Goal: Task Accomplishment & Management: Complete application form

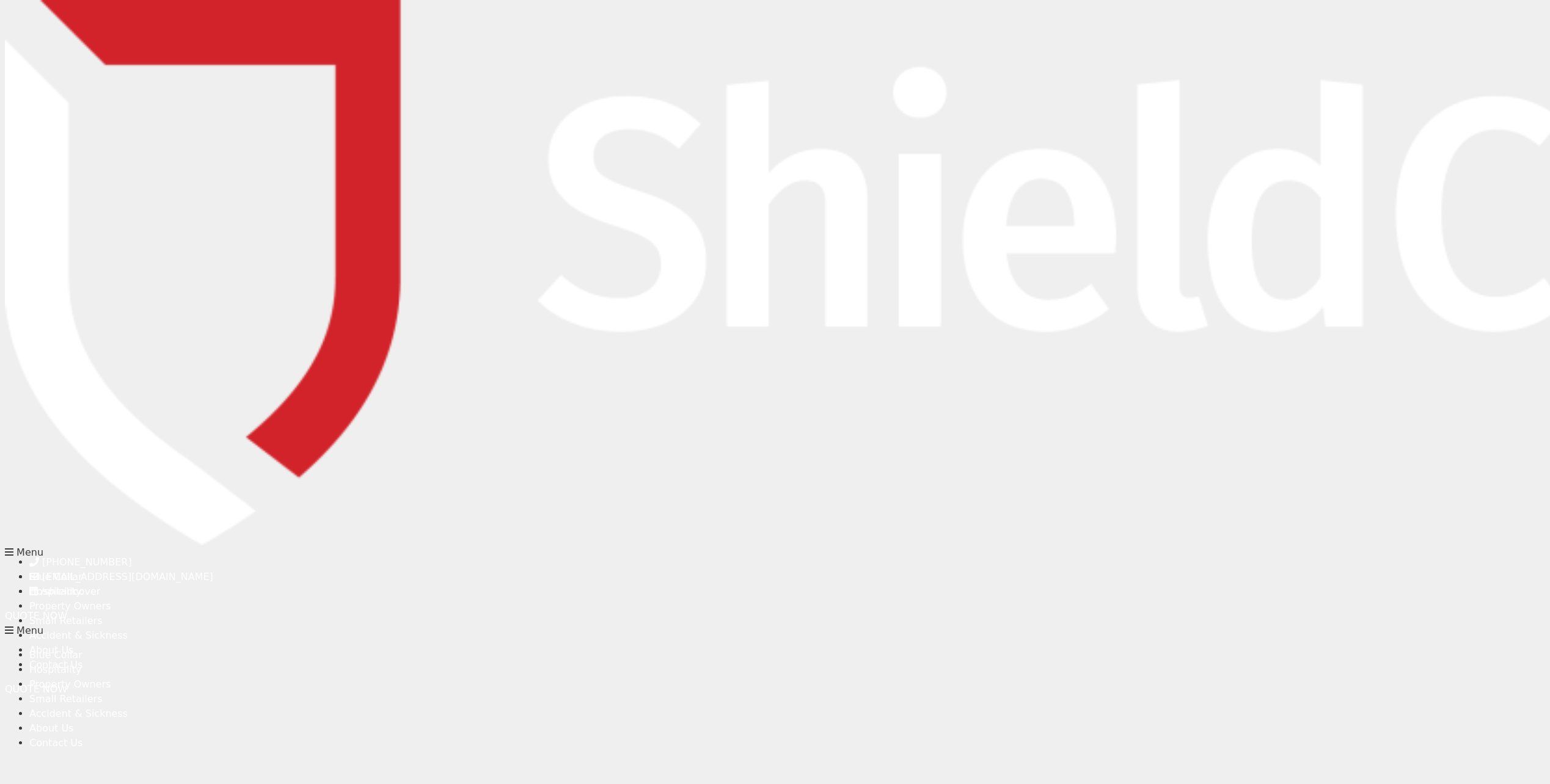
type input "Eva"
type input "[PERSON_NAME]"
type input "[PERSON_NAME][EMAIL_ADDRESS][PERSON_NAME][DOMAIN_NAME]"
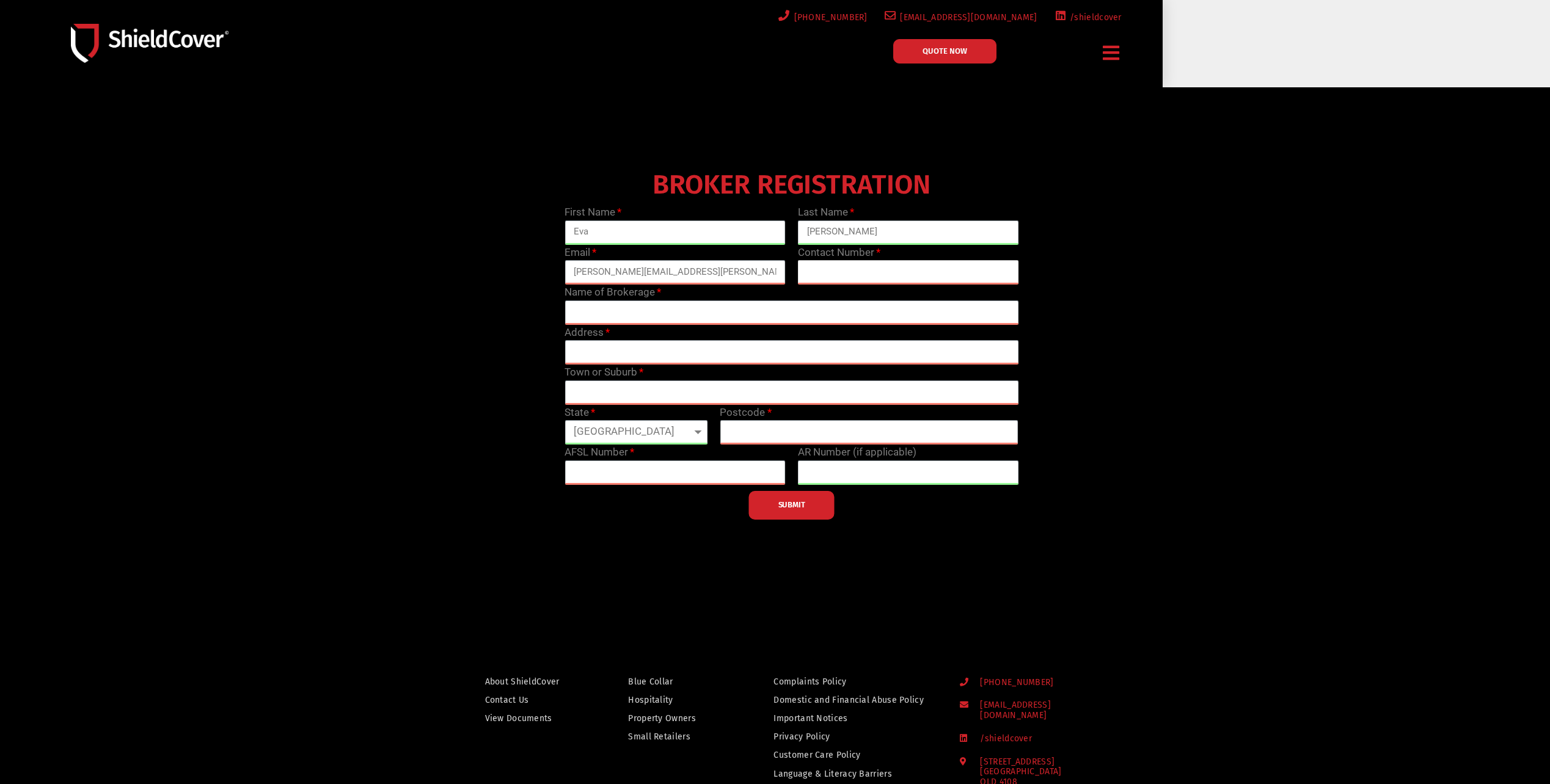
type input "0402886785"
click at [657, 307] on input "text" at bounding box center [792, 313] width 454 height 24
type input "[PERSON_NAME] Insurance"
click at [614, 358] on input "text" at bounding box center [792, 352] width 454 height 24
type input "[STREET_ADDRESS]"
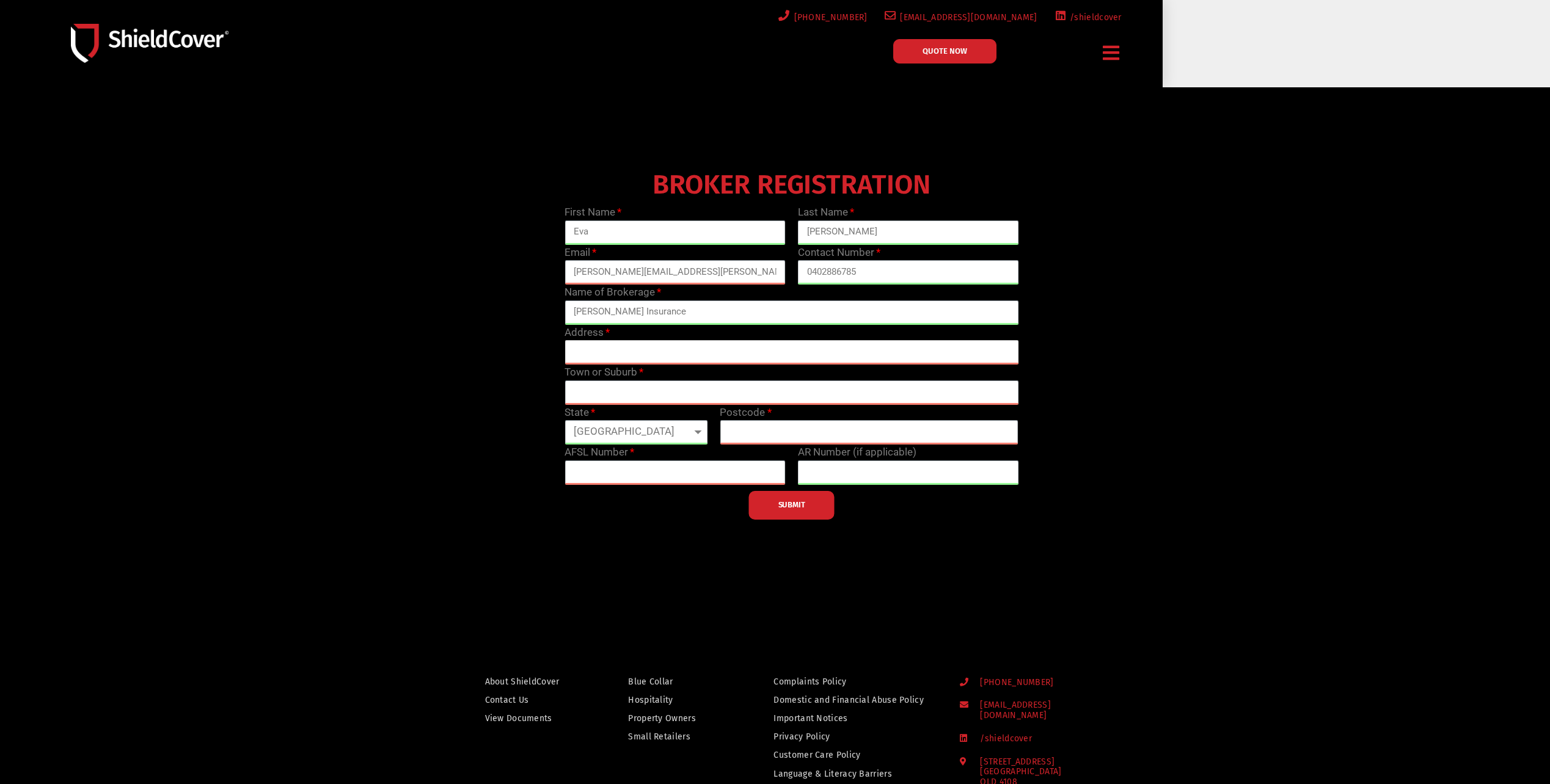
type input "[GEOGRAPHIC_DATA]"
select select "WA"
click at [763, 440] on input "text" at bounding box center [868, 432] width 298 height 24
type input "6000"
click at [573, 538] on div at bounding box center [775, 351] width 1550 height 526
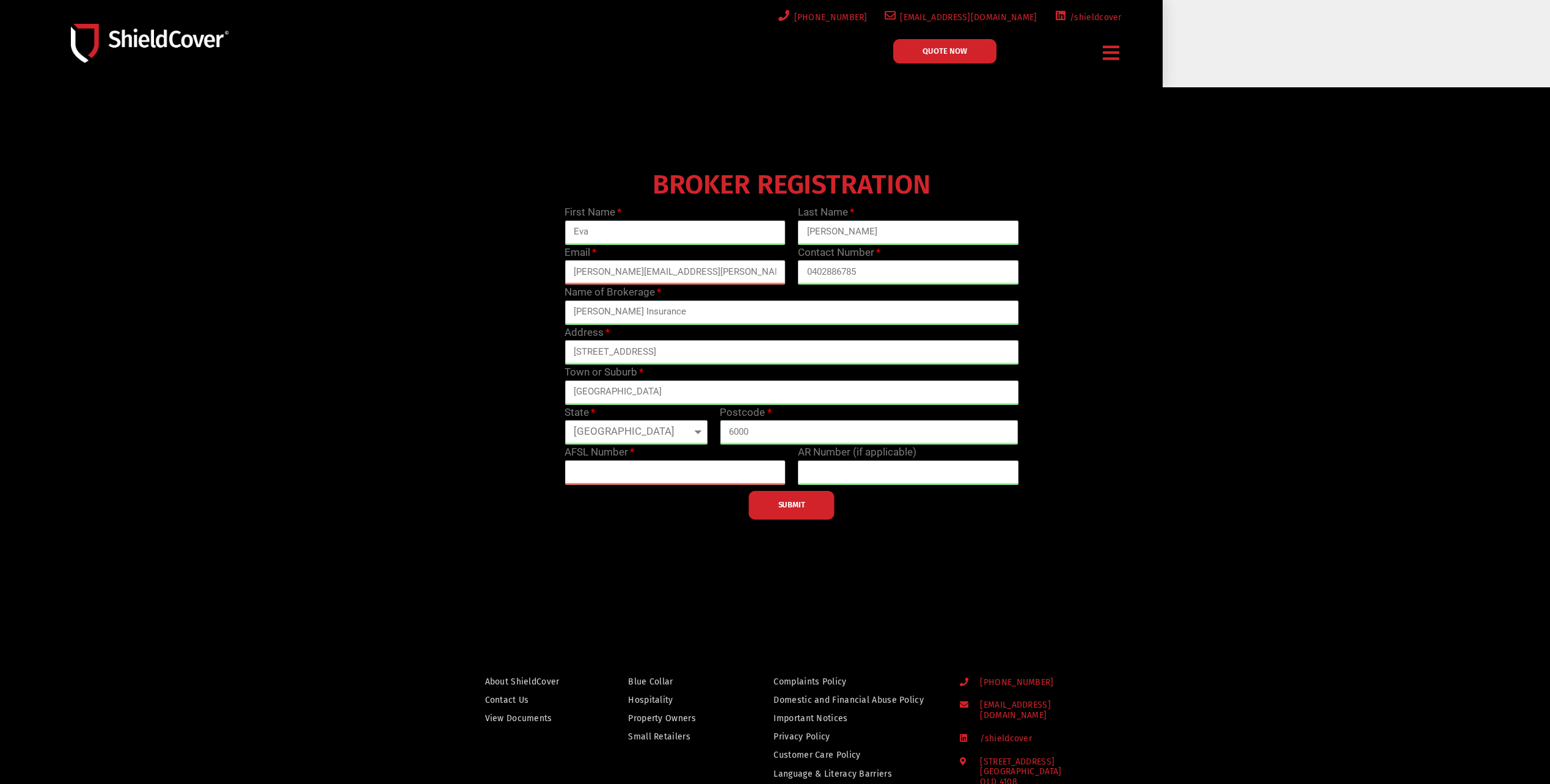
click at [584, 481] on input "text" at bounding box center [675, 473] width 221 height 24
click at [851, 474] on input "text" at bounding box center [908, 473] width 221 height 24
click at [668, 474] on input "text" at bounding box center [675, 473] width 221 height 24
